Goal: Information Seeking & Learning: Find specific page/section

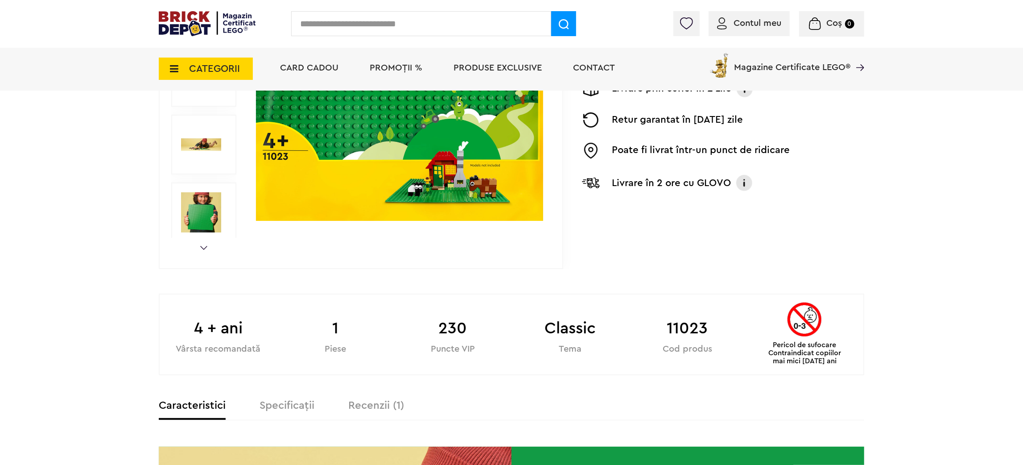
scroll to position [401, 0]
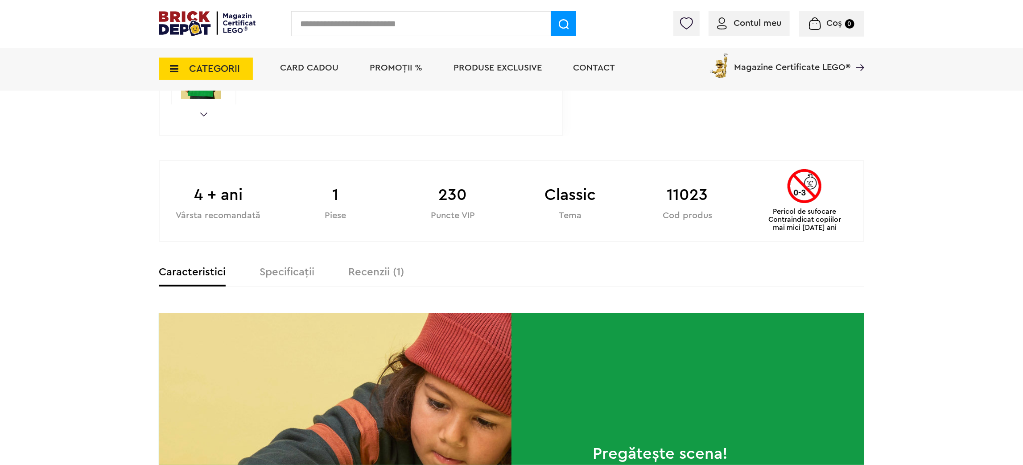
click at [338, 203] on b "1" at bounding box center [335, 195] width 117 height 24
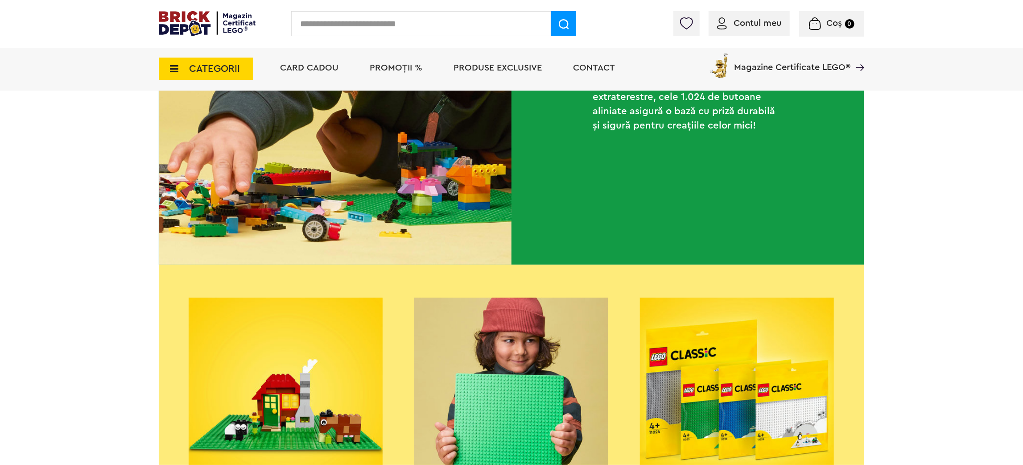
scroll to position [0, 0]
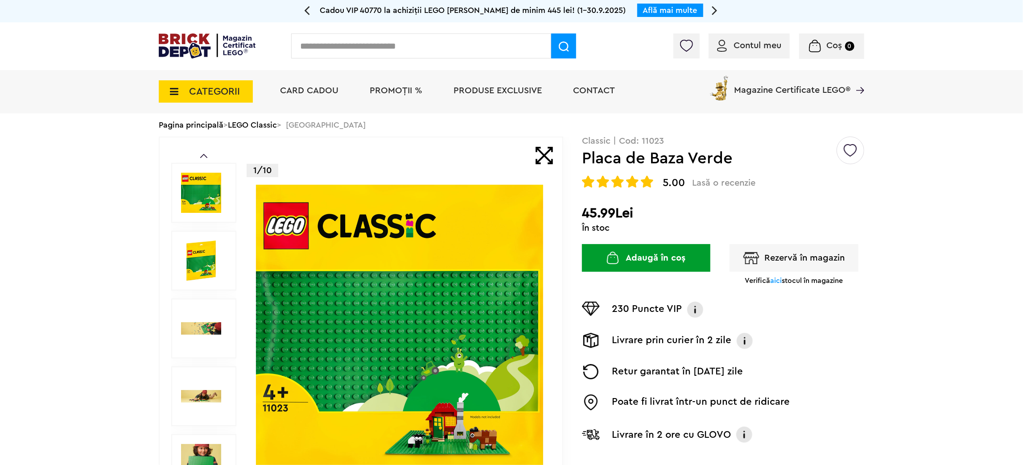
click at [656, 141] on p "Classic | Cod: 11023" at bounding box center [723, 141] width 282 height 9
copy p "11023"
click at [195, 261] on img at bounding box center [201, 260] width 40 height 40
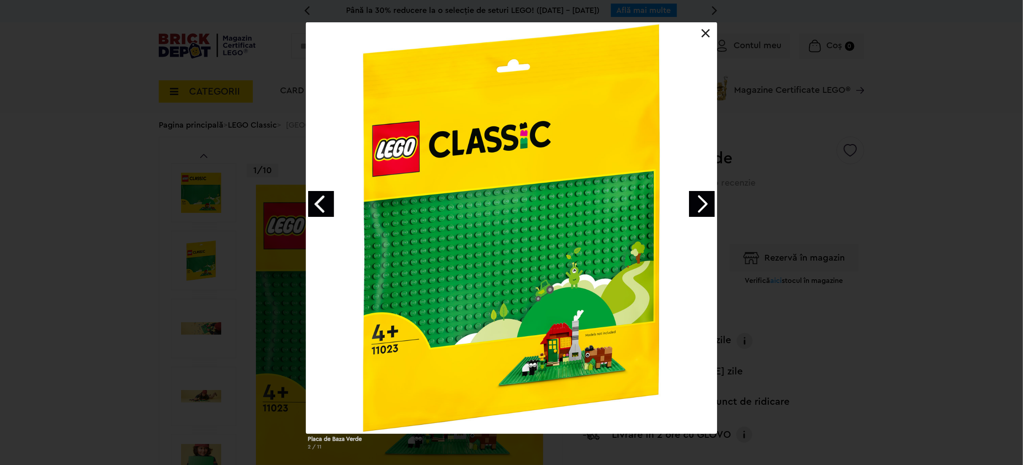
click at [680, 167] on div "Placa de Baza Verde 2 / 11" at bounding box center [511, 239] width 1023 height 435
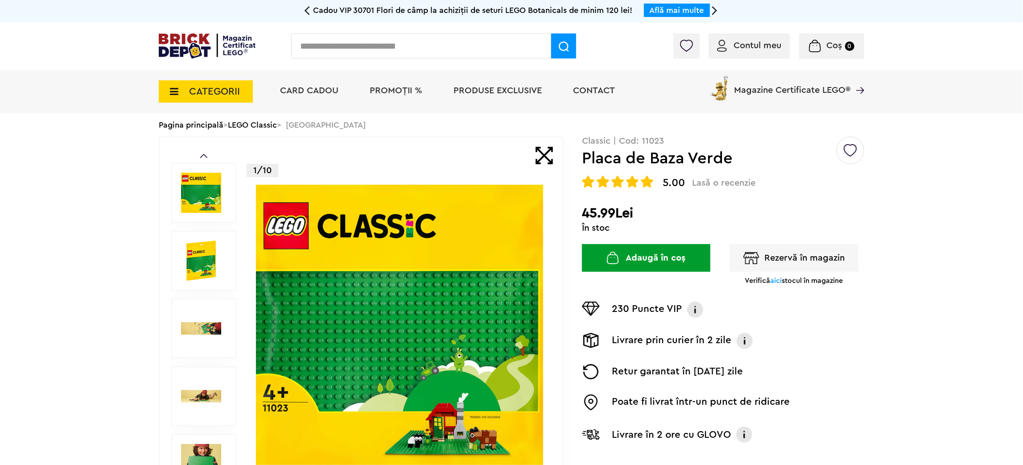
click at [425, 52] on input "text" at bounding box center [421, 45] width 260 height 25
type input "**********"
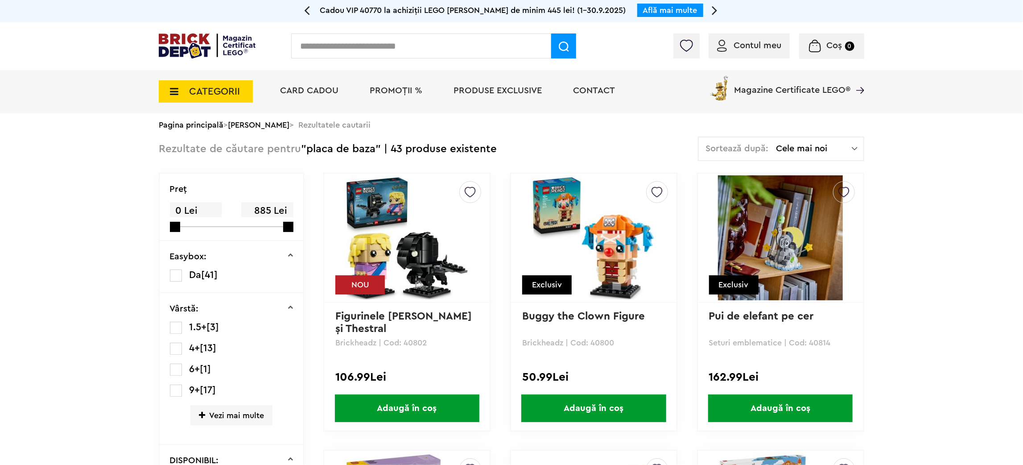
click at [802, 144] on span "Cele mai noi" at bounding box center [814, 148] width 76 height 9
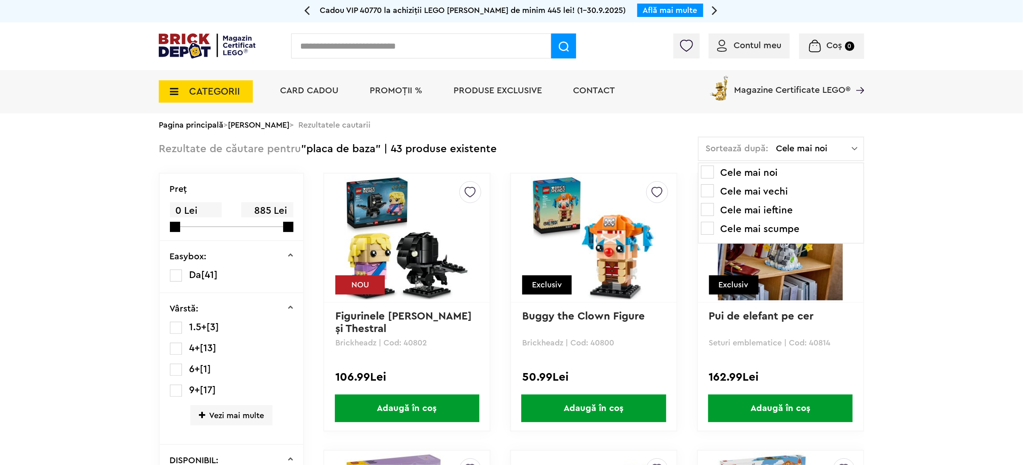
click at [708, 208] on span at bounding box center [707, 209] width 13 height 13
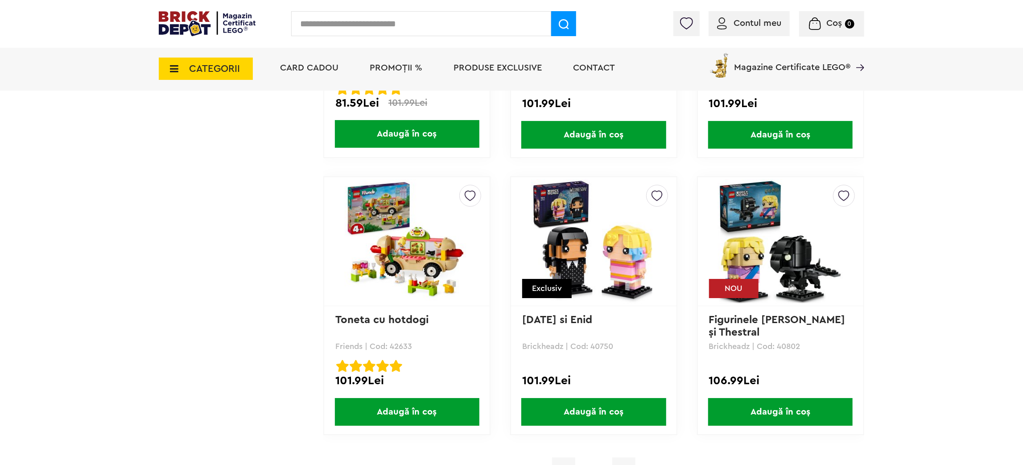
scroll to position [2208, 0]
